Goal: Task Accomplishment & Management: Use online tool/utility

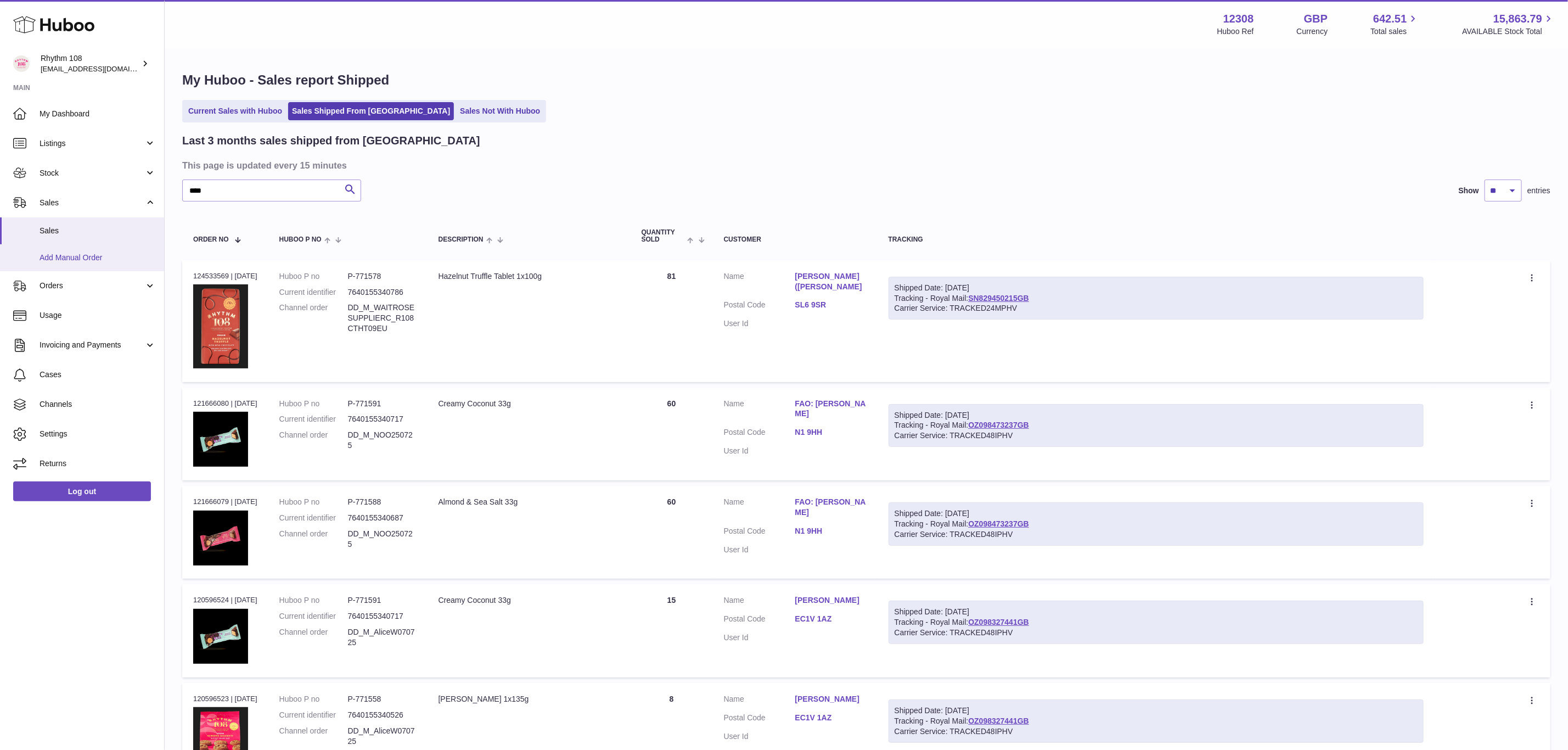
click at [89, 255] on span "Add Manual Order" at bounding box center [98, 257] width 117 height 10
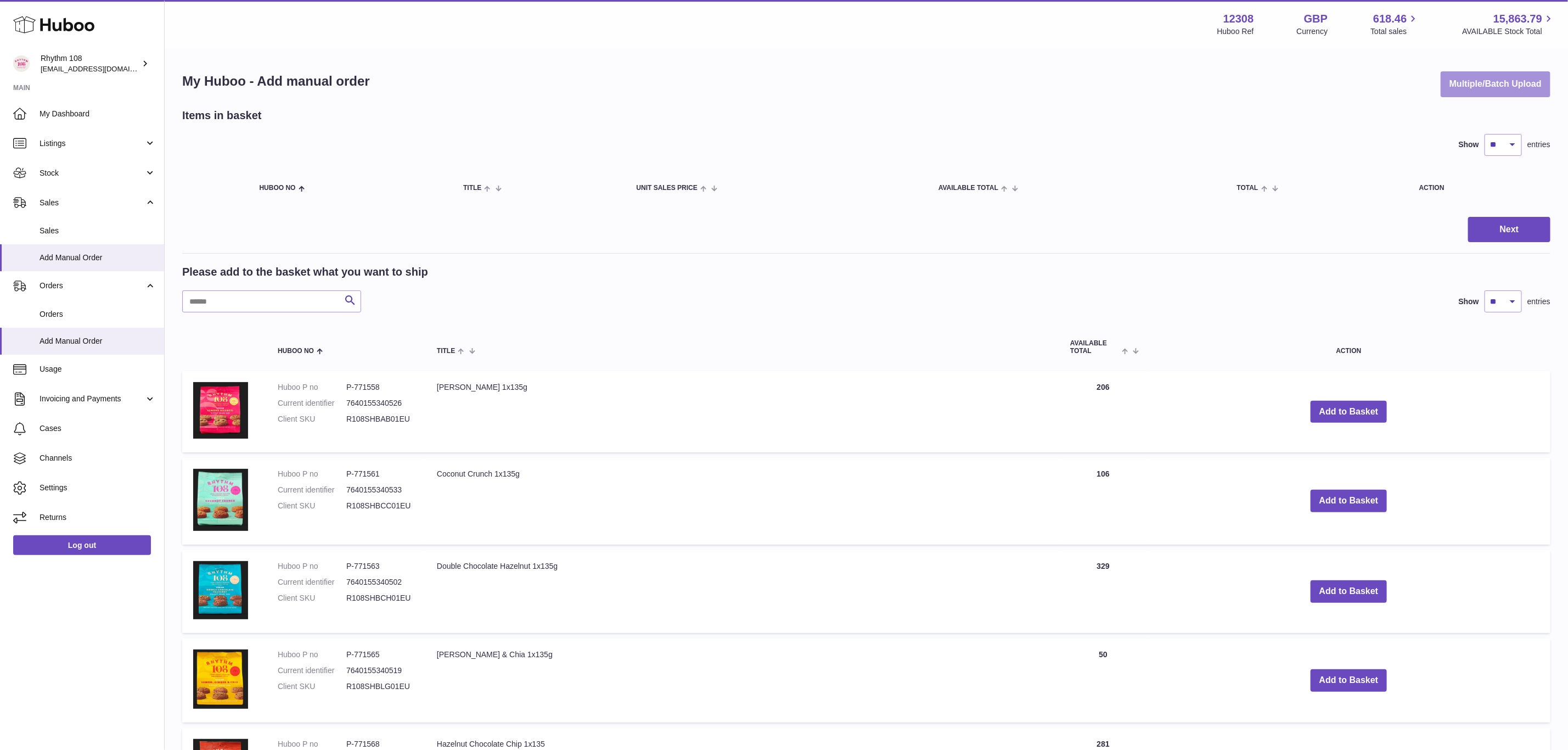
click at [1483, 83] on button "Multiple/Batch Upload" at bounding box center [1496, 84] width 110 height 26
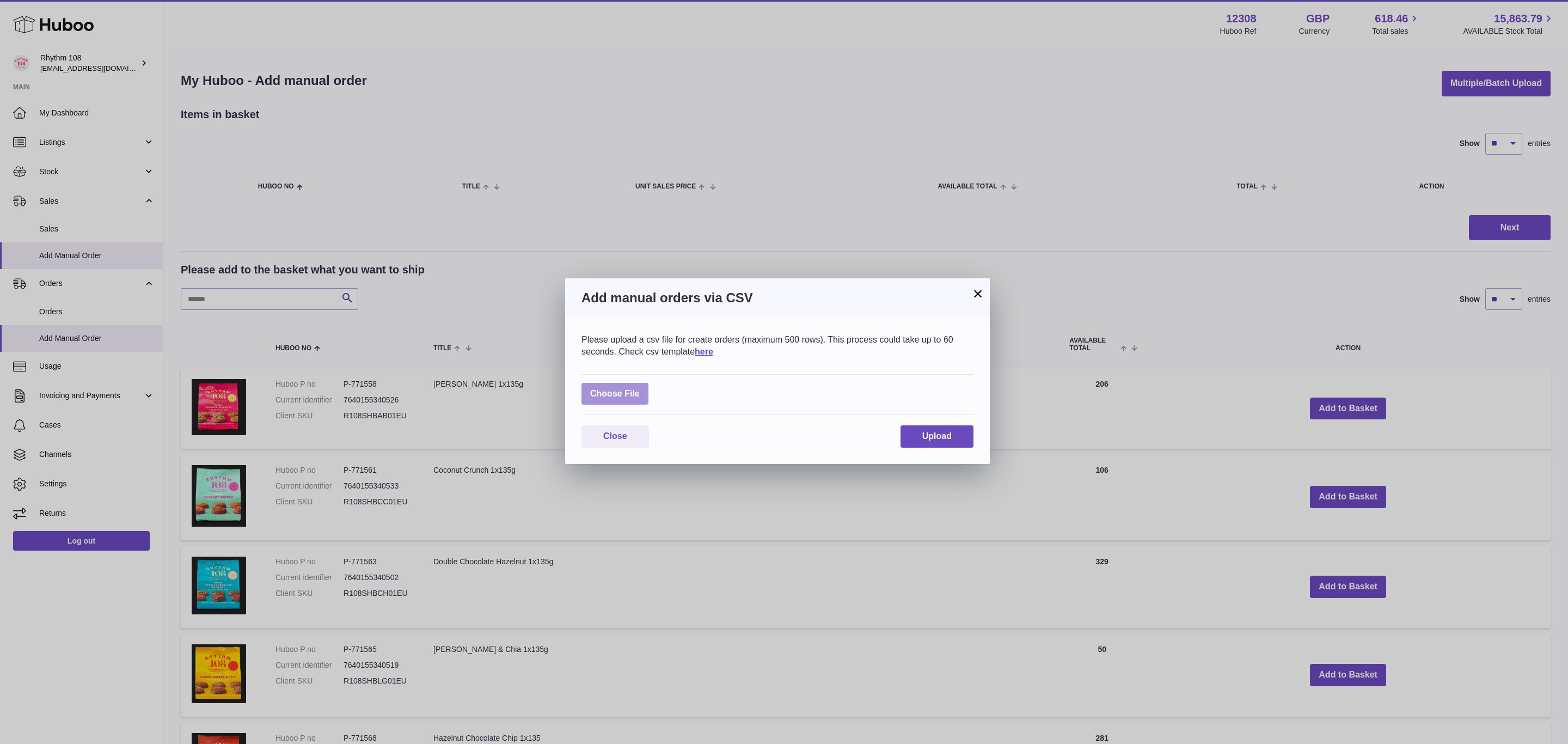
click at [617, 398] on label at bounding box center [615, 394] width 67 height 23
click at [640, 389] on input "file" at bounding box center [640, 388] width 1 height 1
type input "**********"
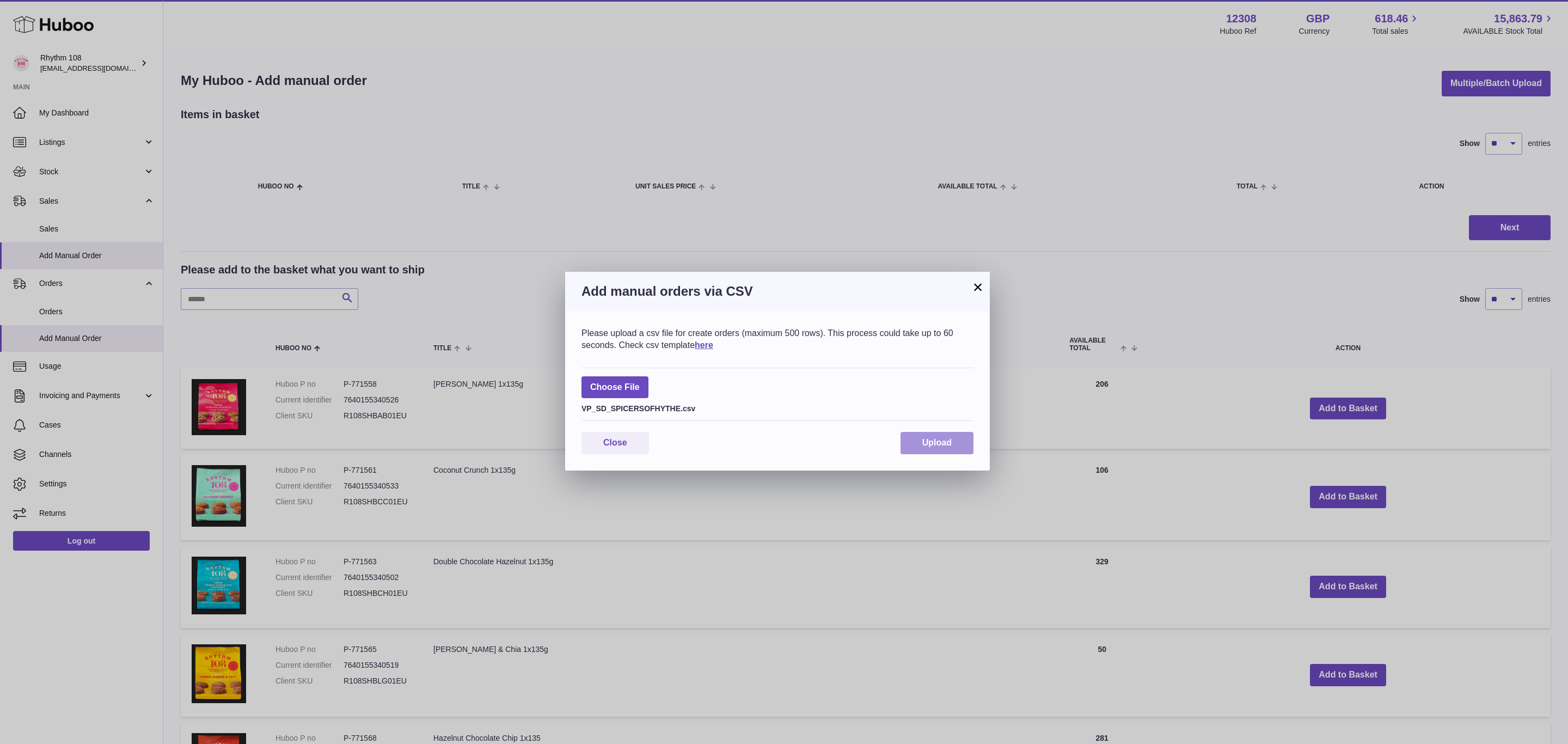
click at [920, 438] on button "Upload" at bounding box center [937, 443] width 73 height 23
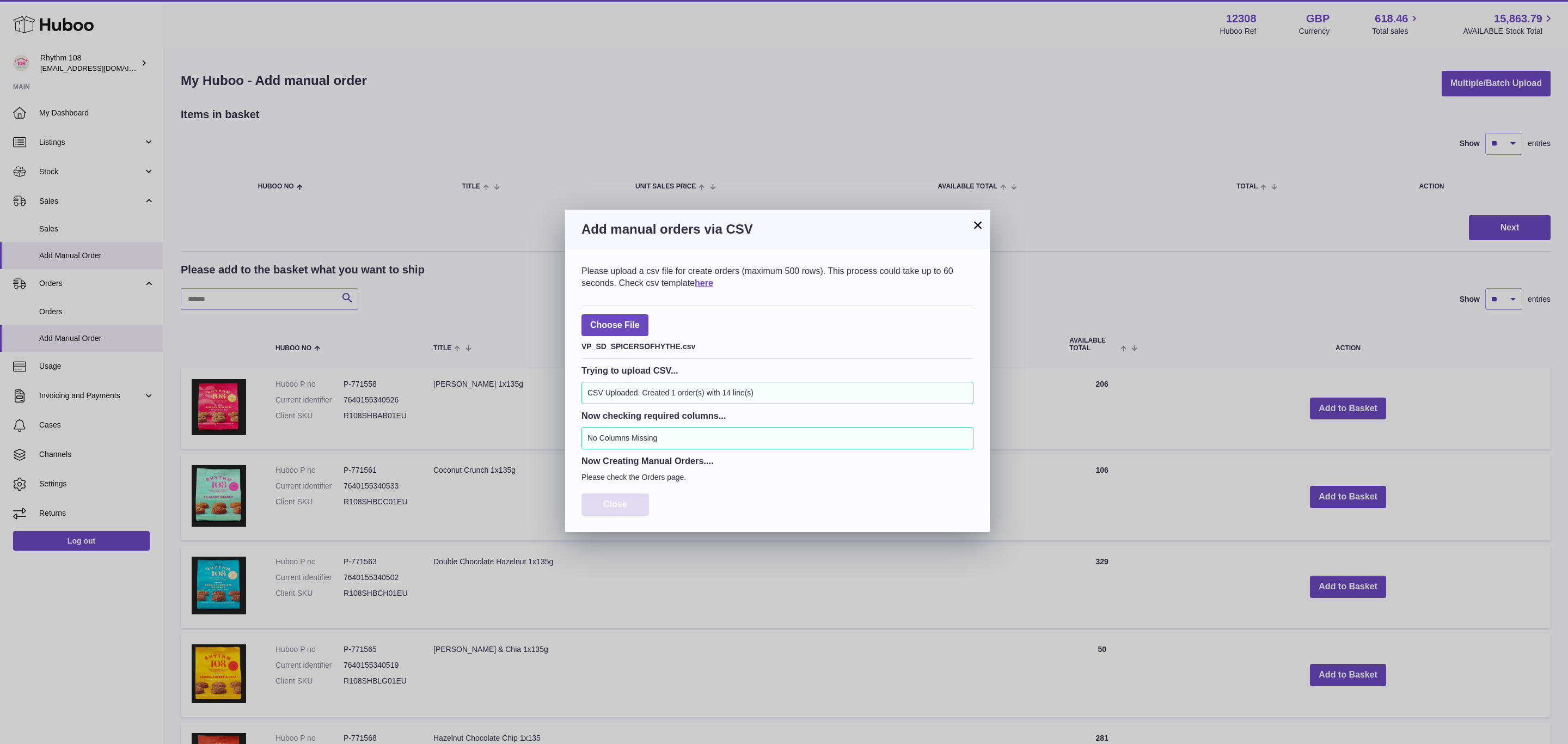
click at [629, 505] on button "Close" at bounding box center [615, 504] width 68 height 23
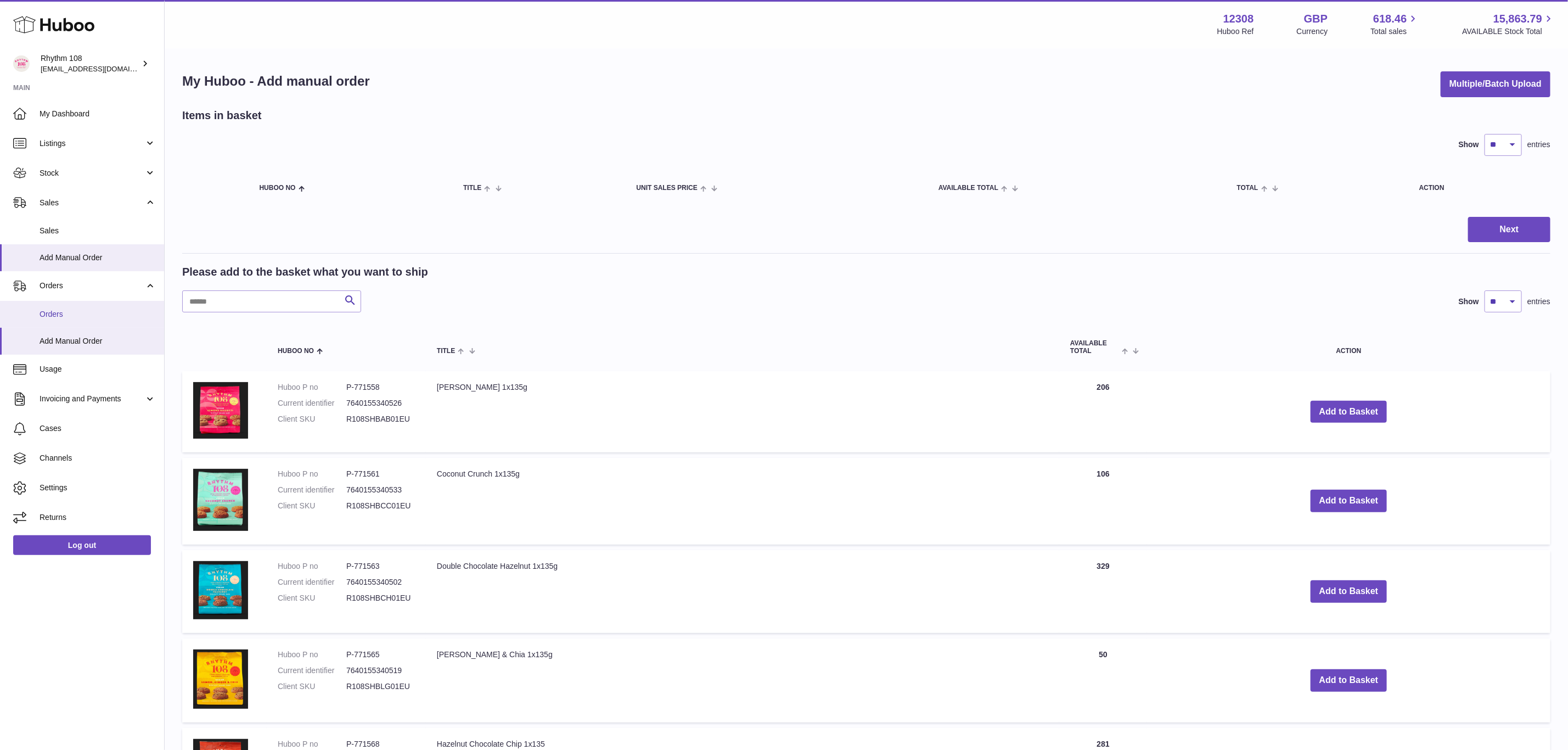
click at [60, 322] on link "Orders" at bounding box center [82, 314] width 164 height 27
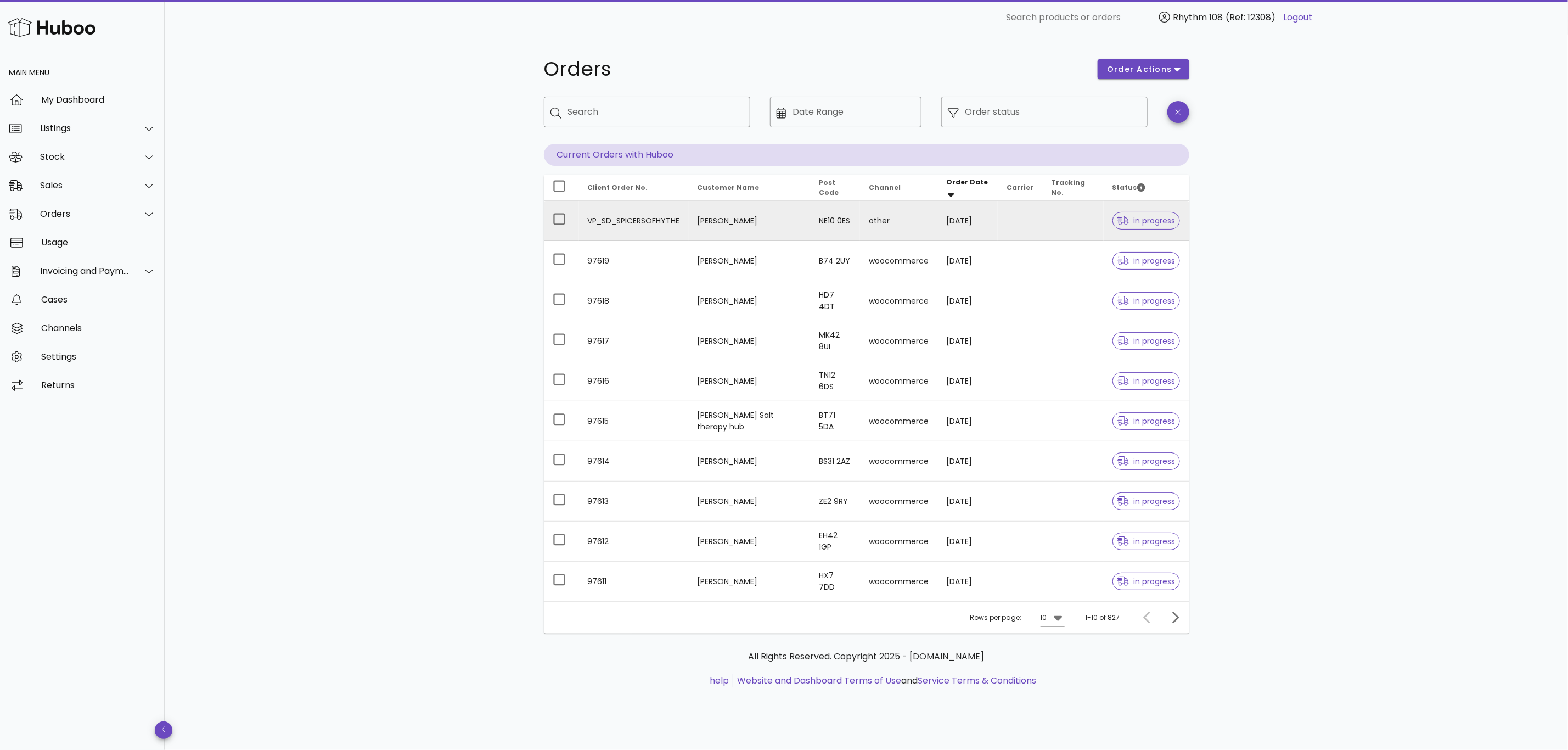
click at [637, 218] on td "VP_SD_SPICERSOFHYTHE" at bounding box center [634, 220] width 110 height 40
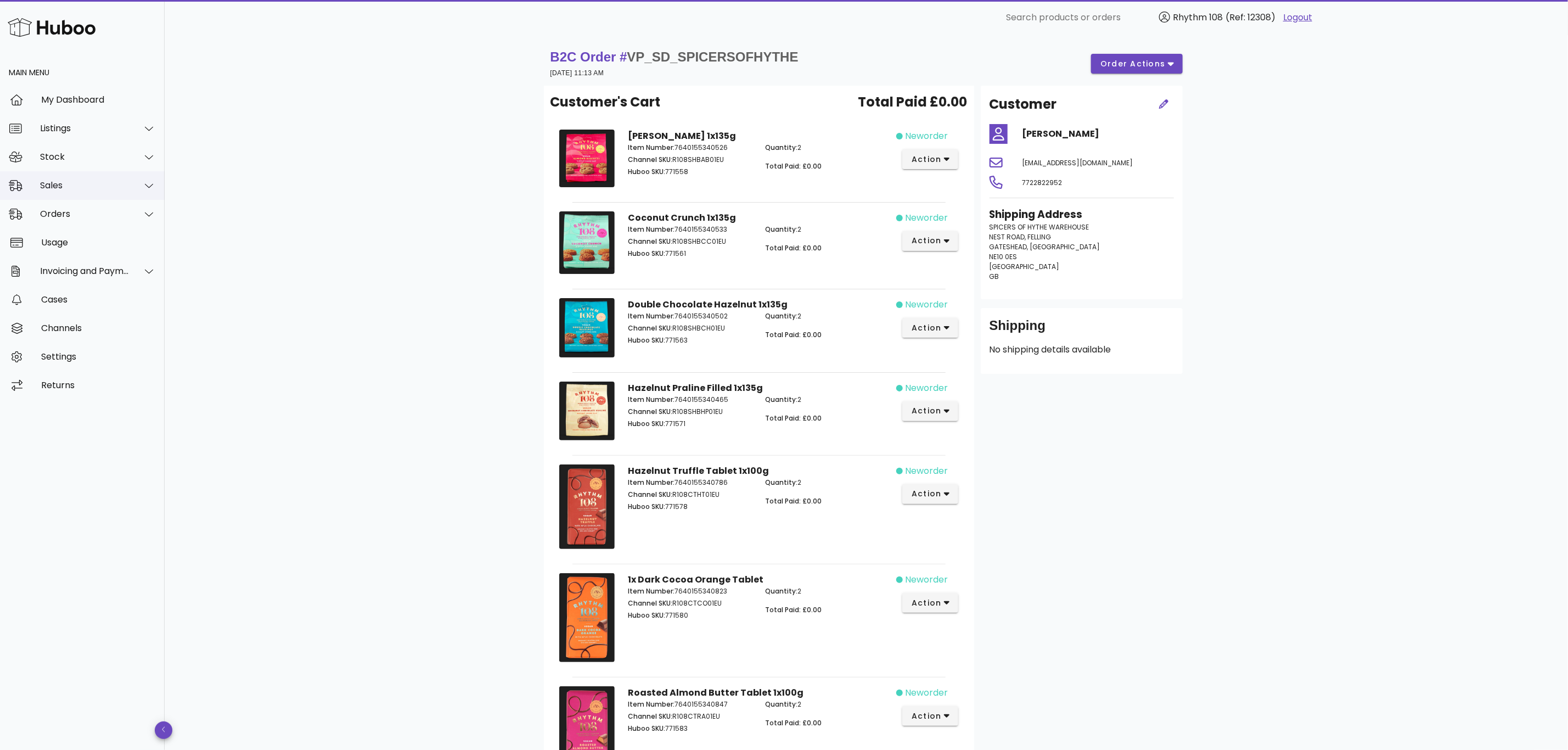
click at [65, 171] on div "Sales" at bounding box center [82, 185] width 164 height 29
click at [56, 212] on div "Sales" at bounding box center [98, 212] width 117 height 10
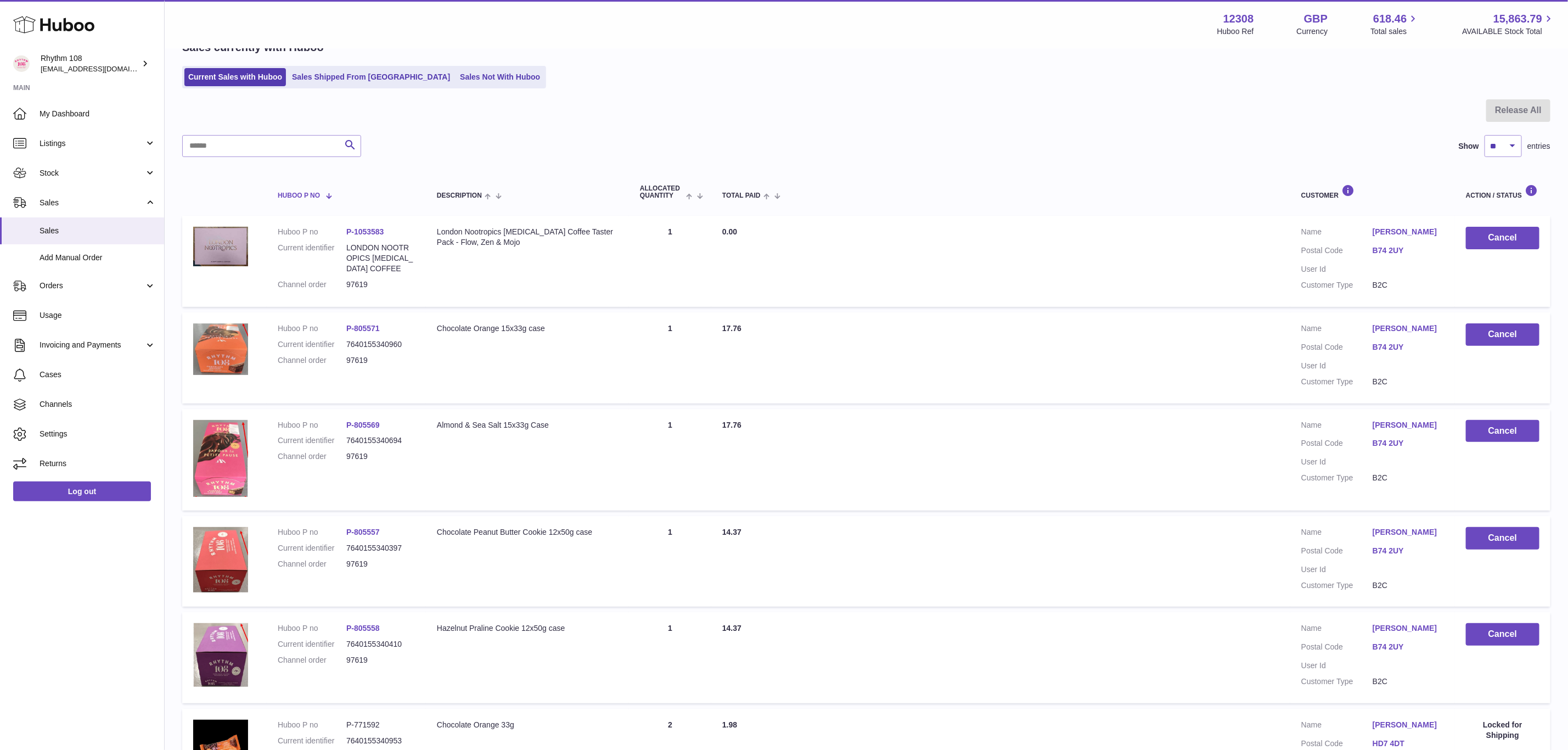
scroll to position [31, 0]
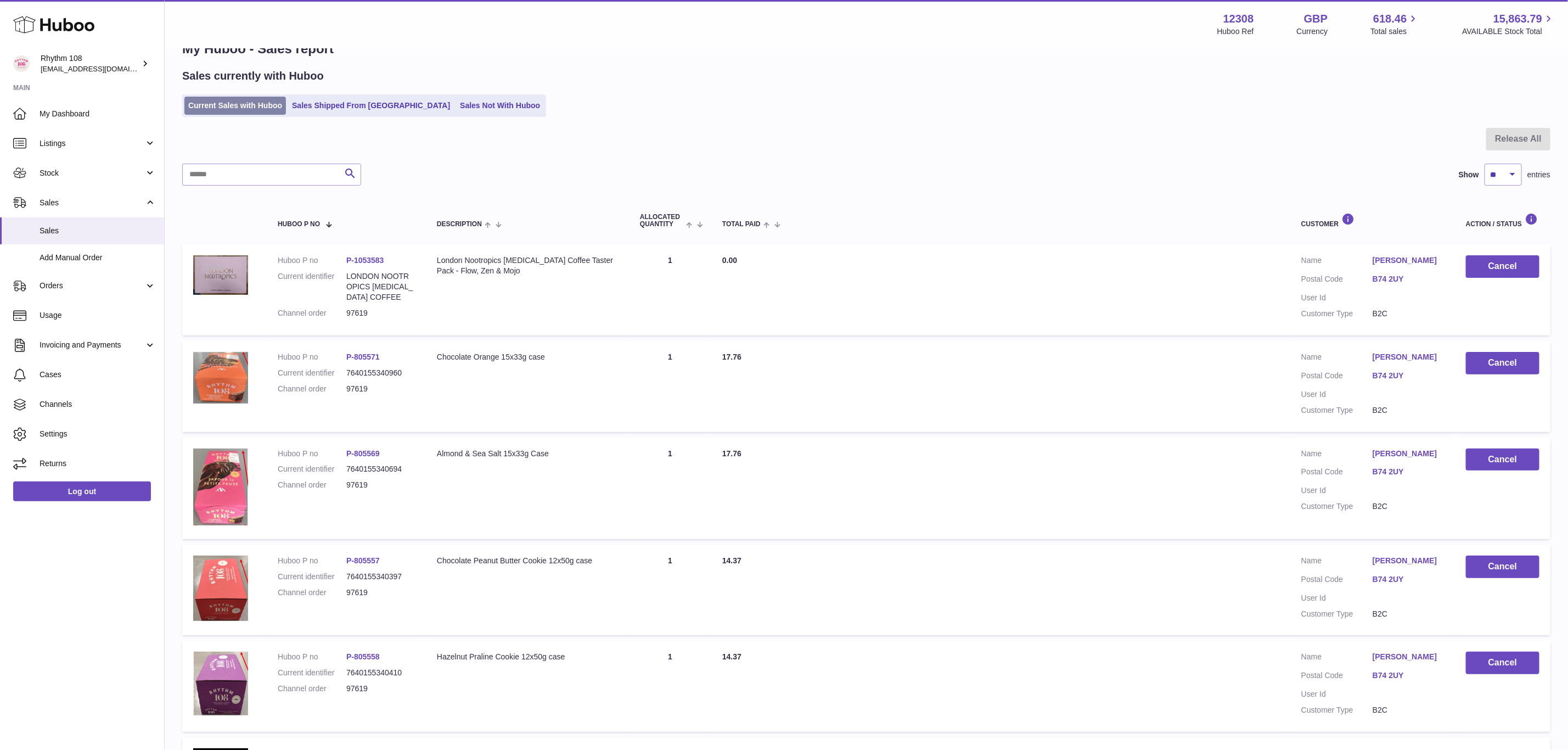
click at [239, 104] on link "Current Sales with Huboo" at bounding box center [235, 106] width 101 height 18
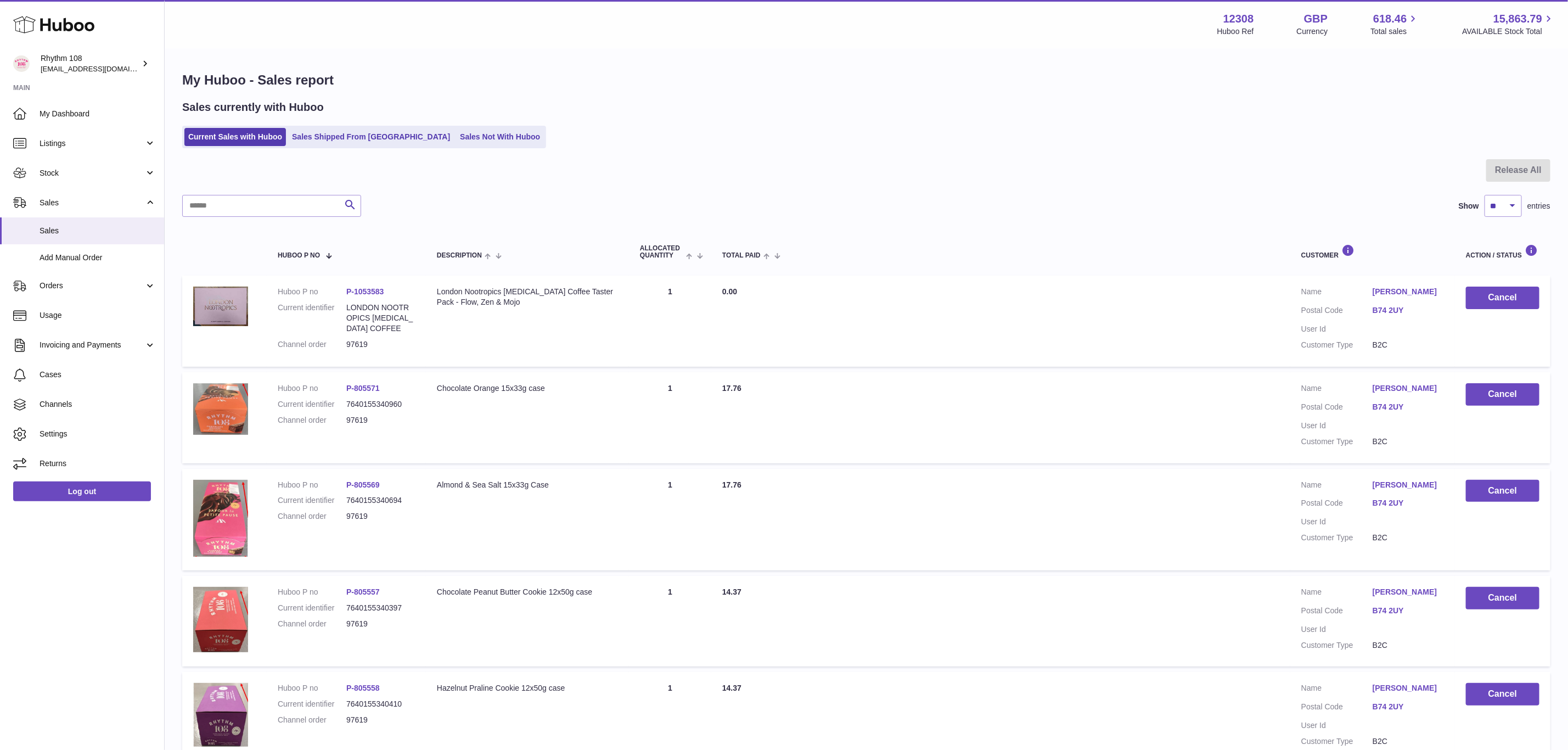
click at [236, 193] on div at bounding box center [867, 177] width 1369 height 36
click at [238, 200] on input "text" at bounding box center [272, 206] width 179 height 22
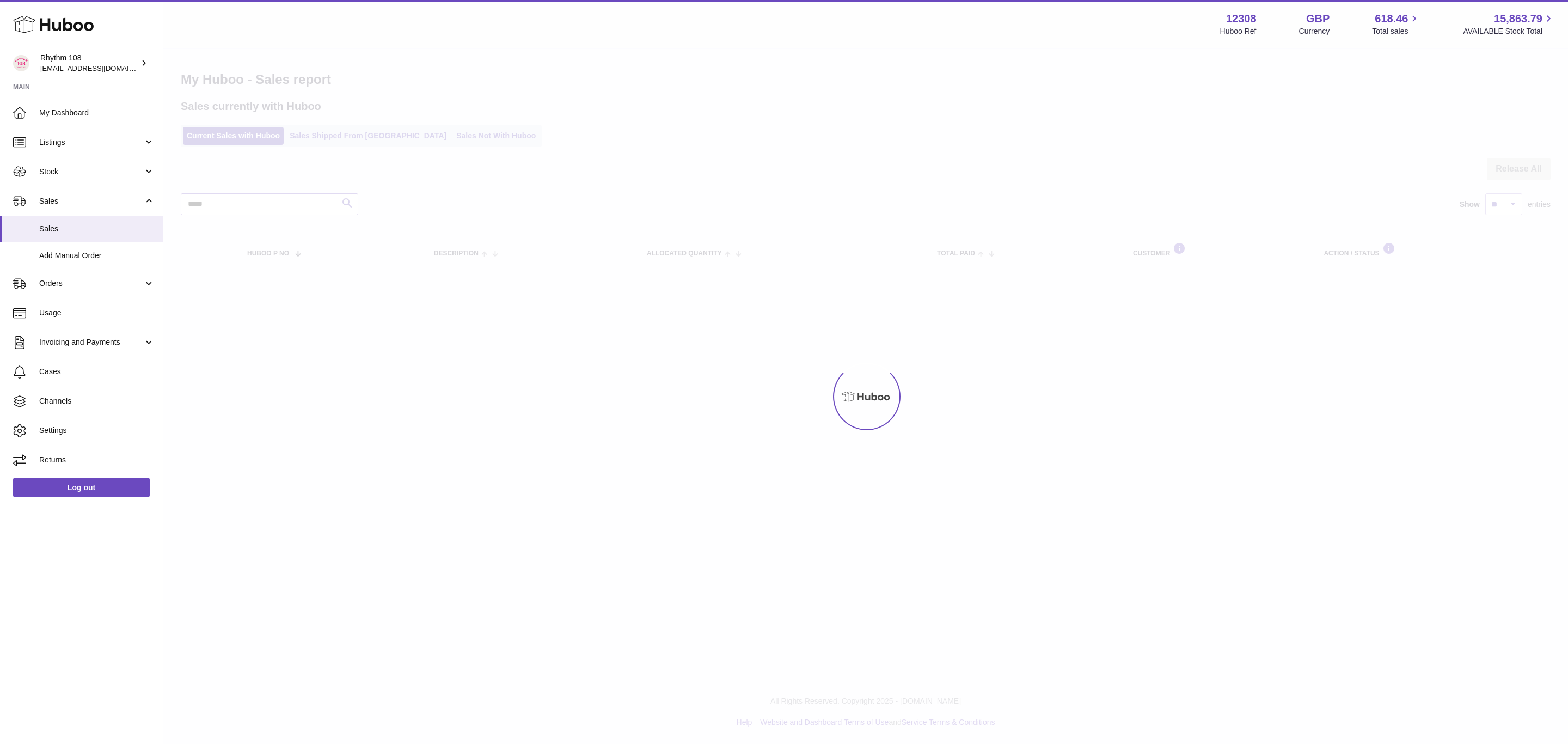
type input "*****"
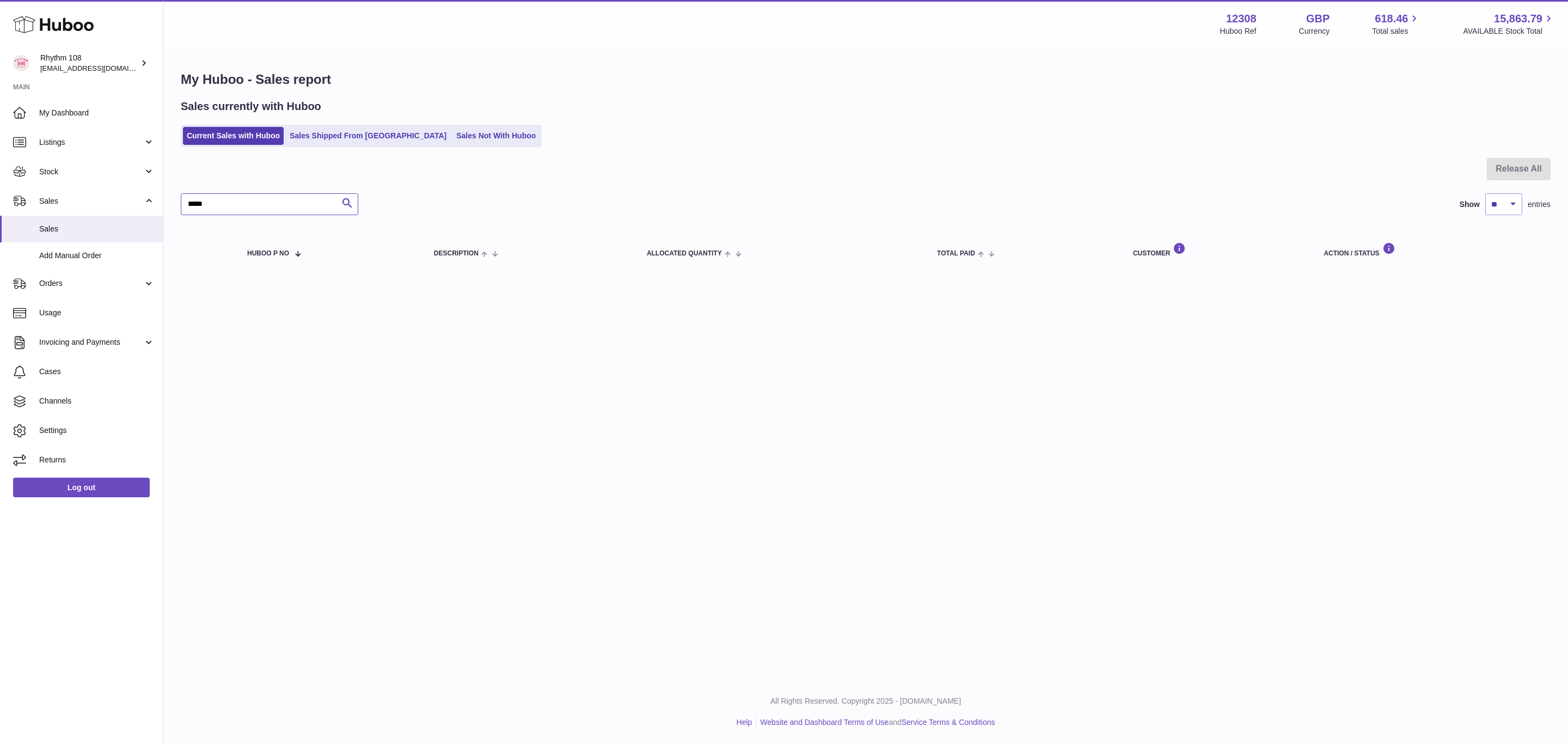
drag, startPoint x: 250, startPoint y: 212, endPoint x: 164, endPoint y: 208, distance: 86.1
click at [164, 208] on div "My Huboo - Sales report Sales currently with Huboo Current Sales with Huboo Sal…" at bounding box center [866, 172] width 1405 height 246
type input "**"
click at [80, 226] on span "Sales" at bounding box center [97, 229] width 116 height 10
